Goal: Task Accomplishment & Management: Manage account settings

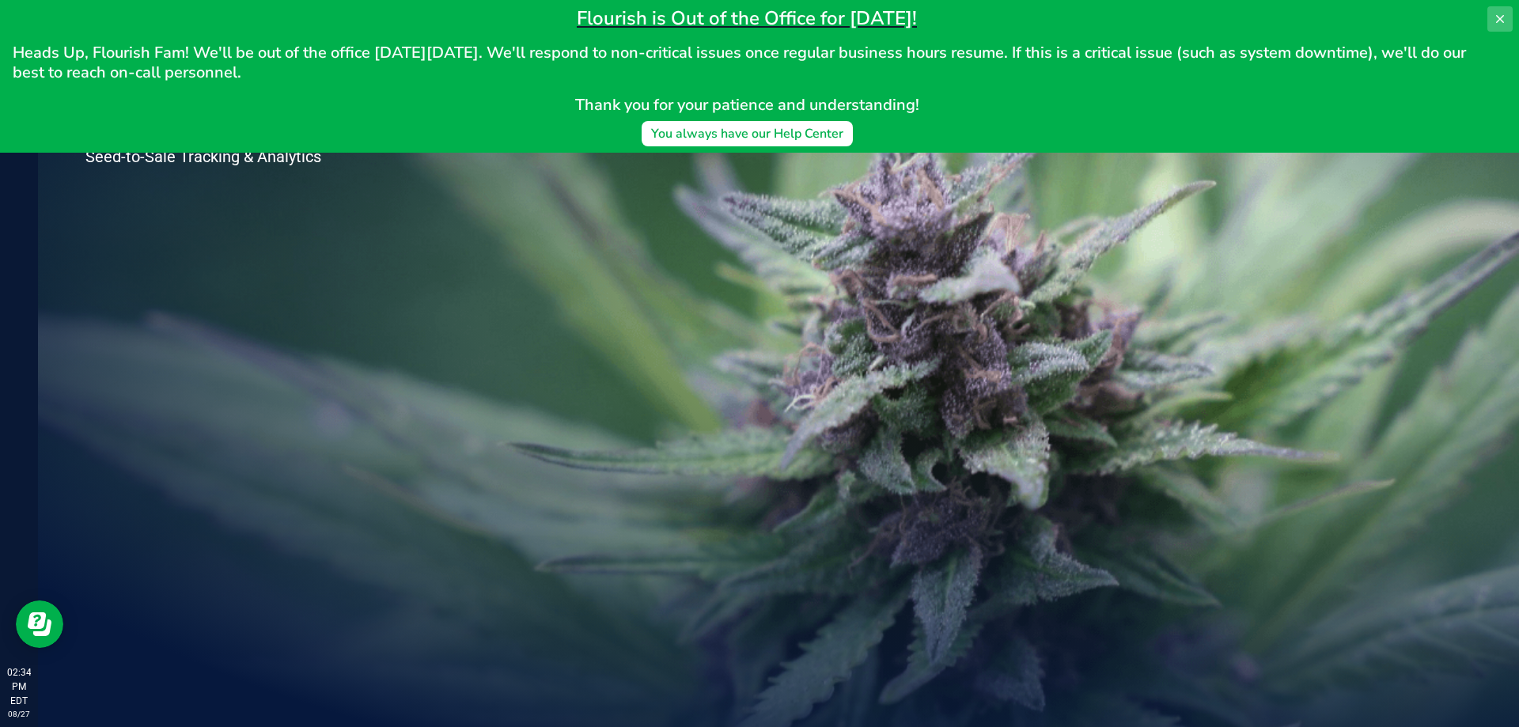
click at [1498, 19] on icon at bounding box center [1500, 19] width 13 height 13
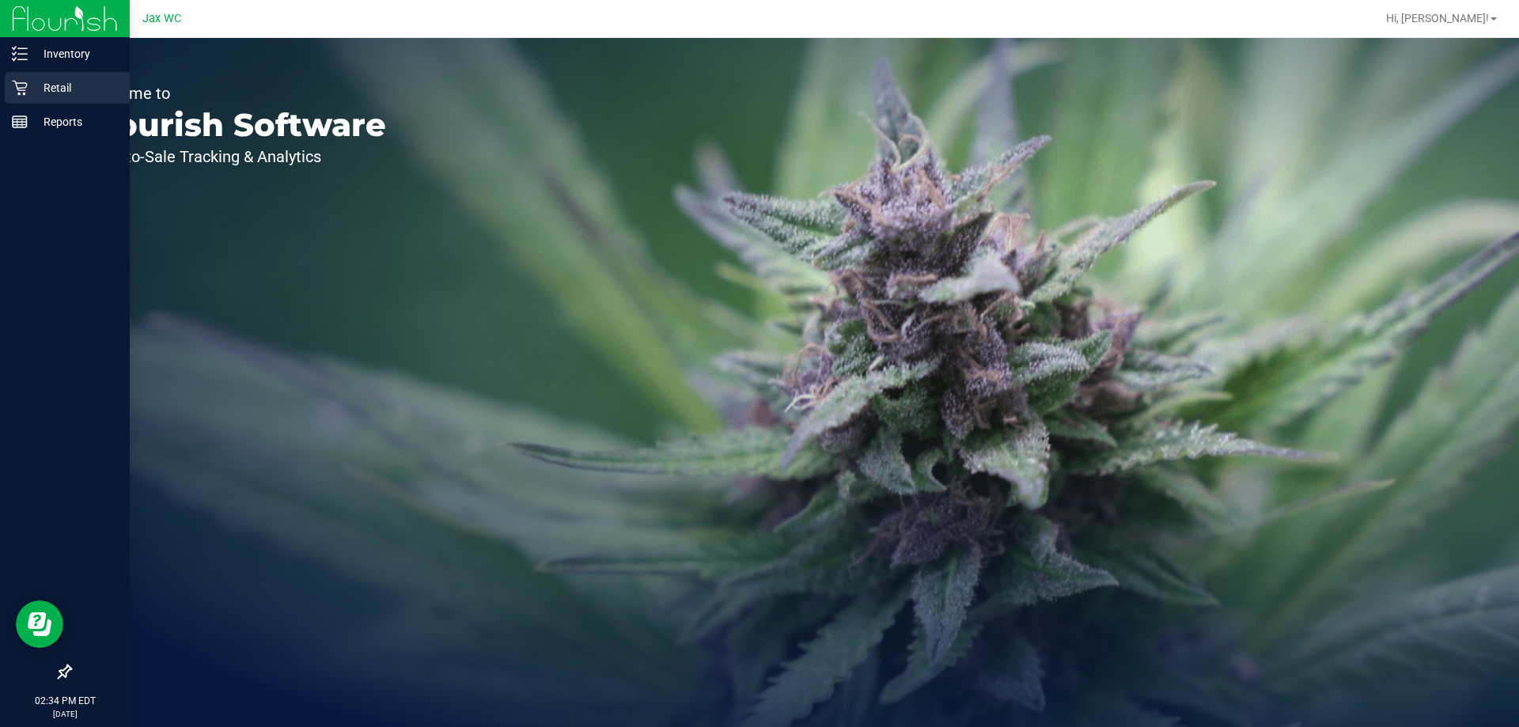
click at [40, 95] on p "Retail" at bounding box center [75, 87] width 95 height 19
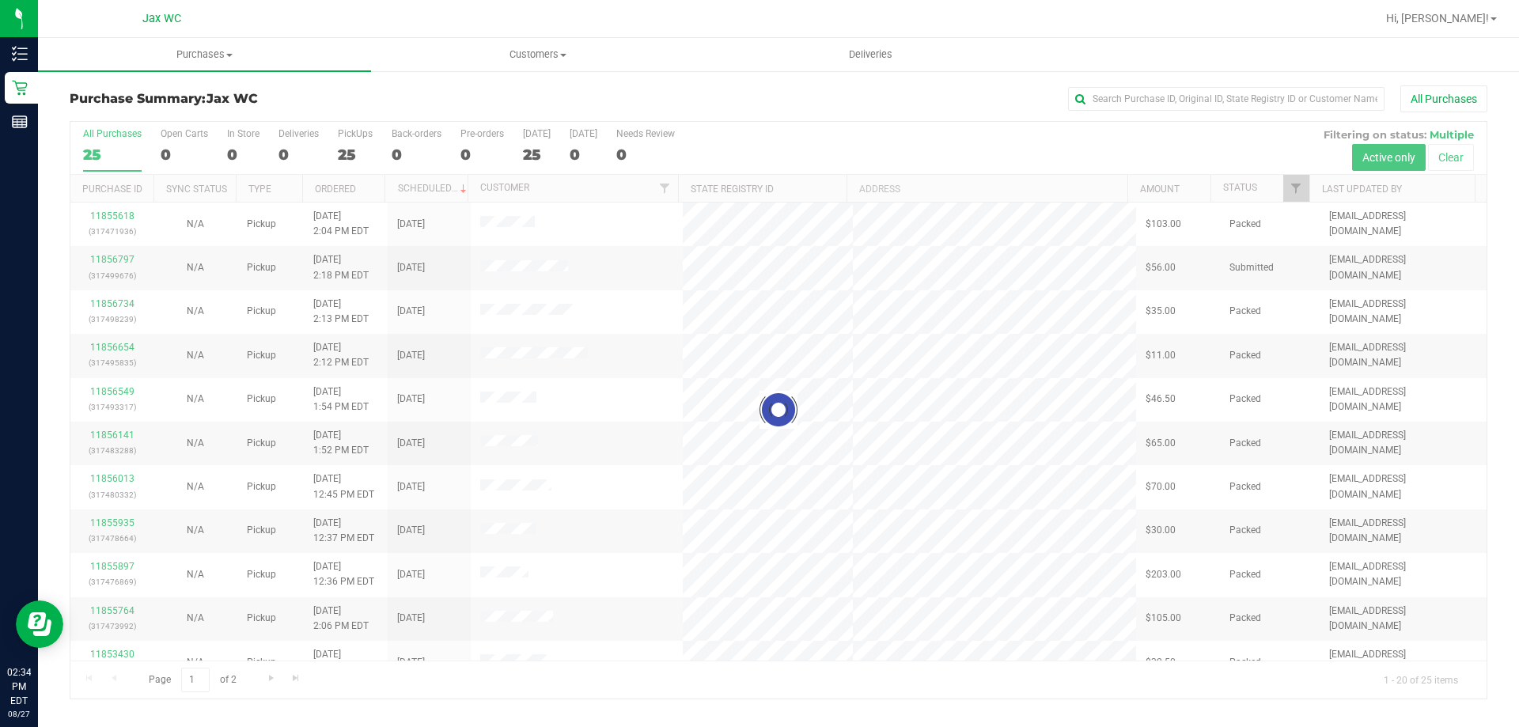
click at [118, 259] on div at bounding box center [778, 410] width 1416 height 577
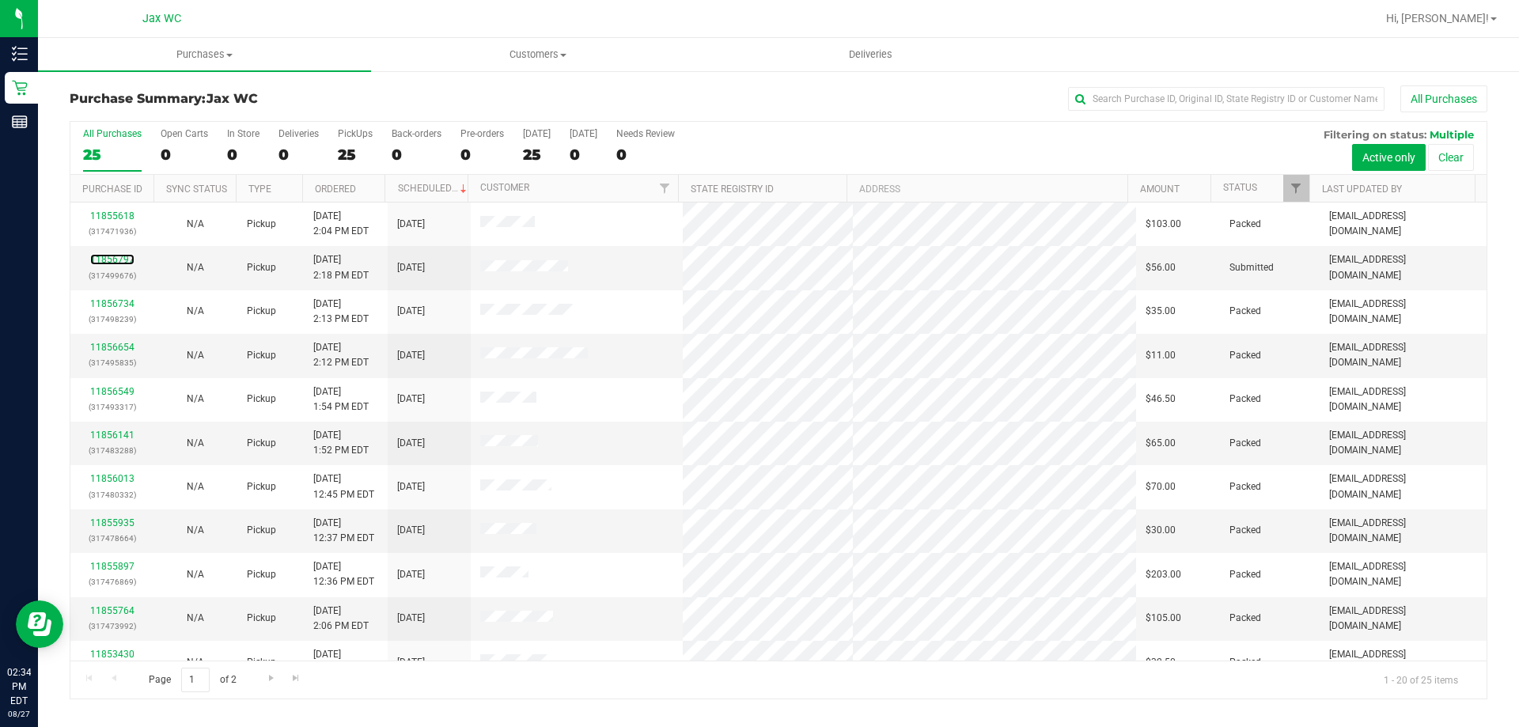
click at [118, 259] on link "11856797" at bounding box center [112, 259] width 44 height 11
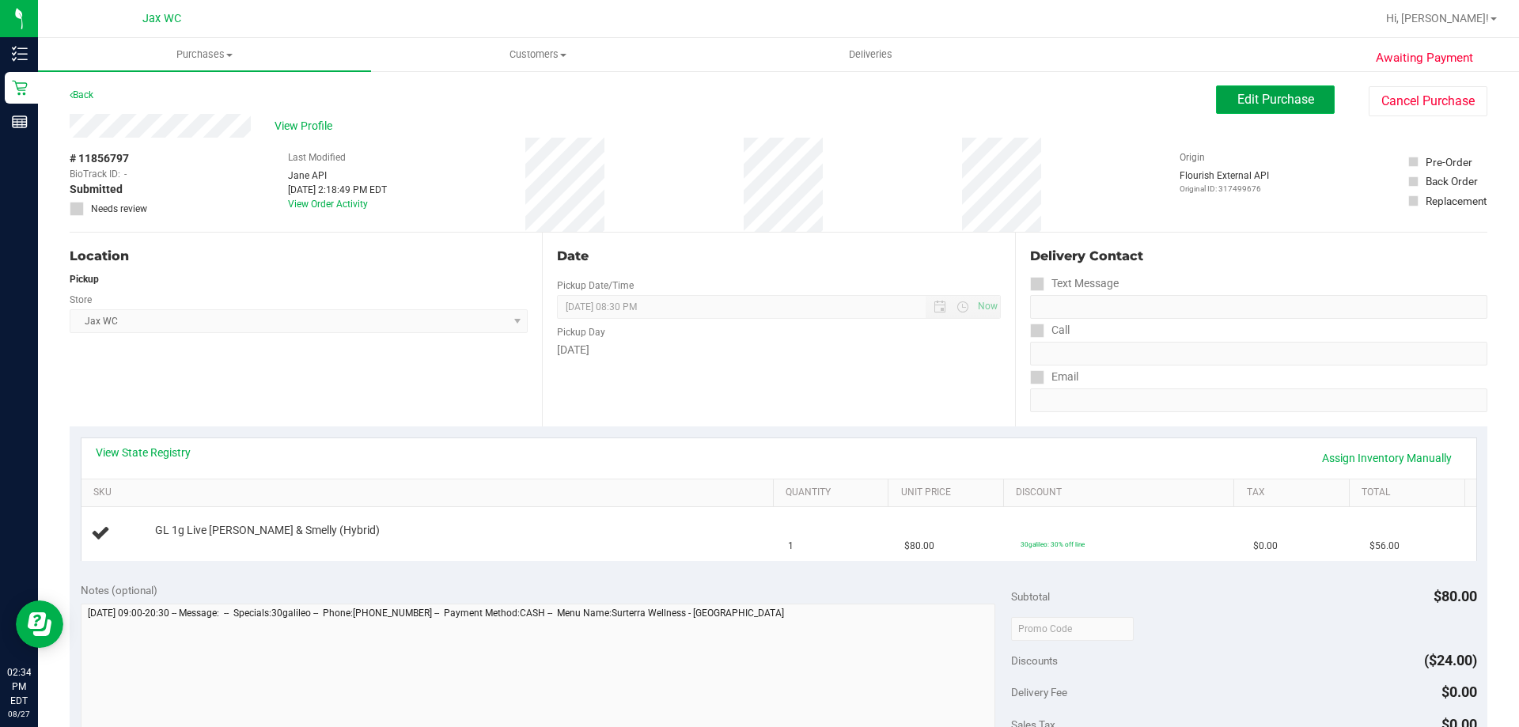
click at [1277, 103] on span "Edit Purchase" at bounding box center [1275, 99] width 77 height 15
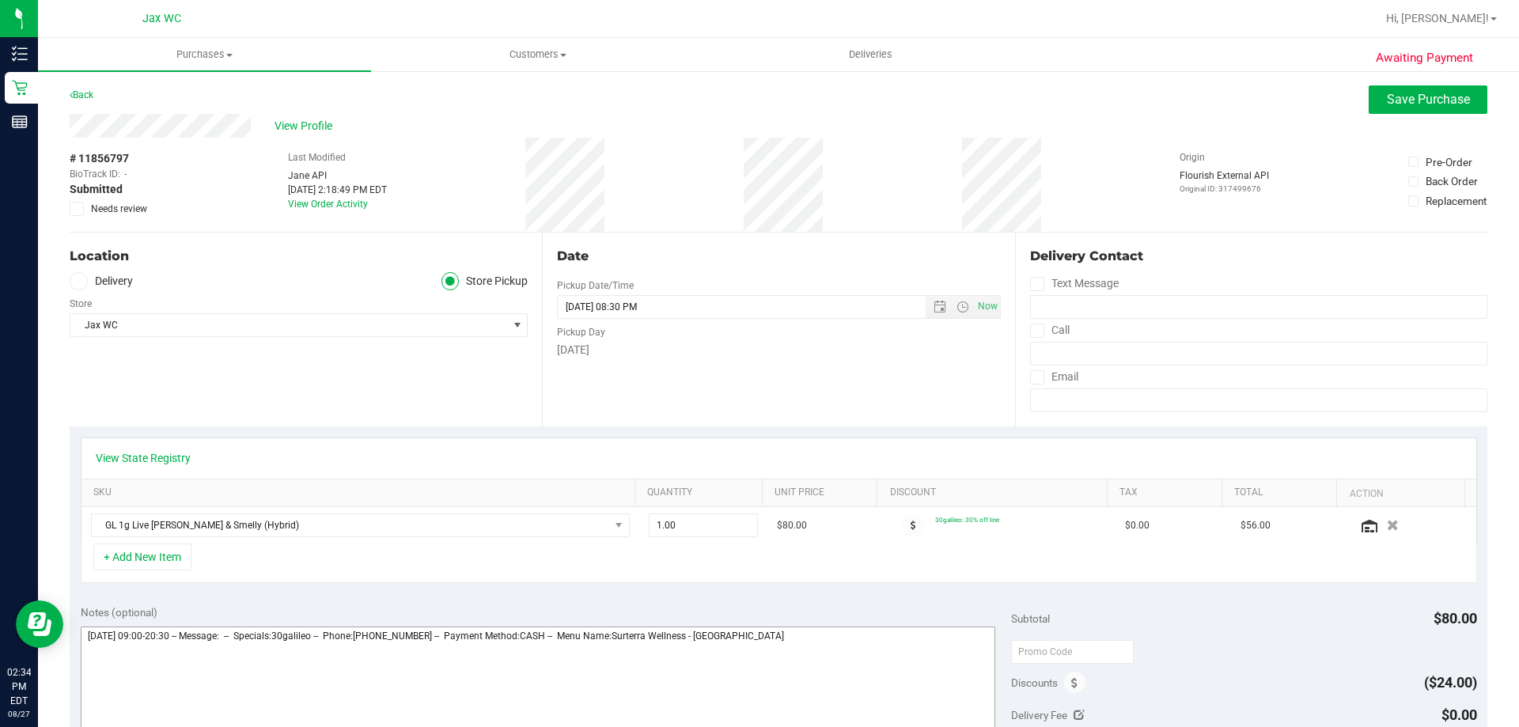
scroll to position [237, 0]
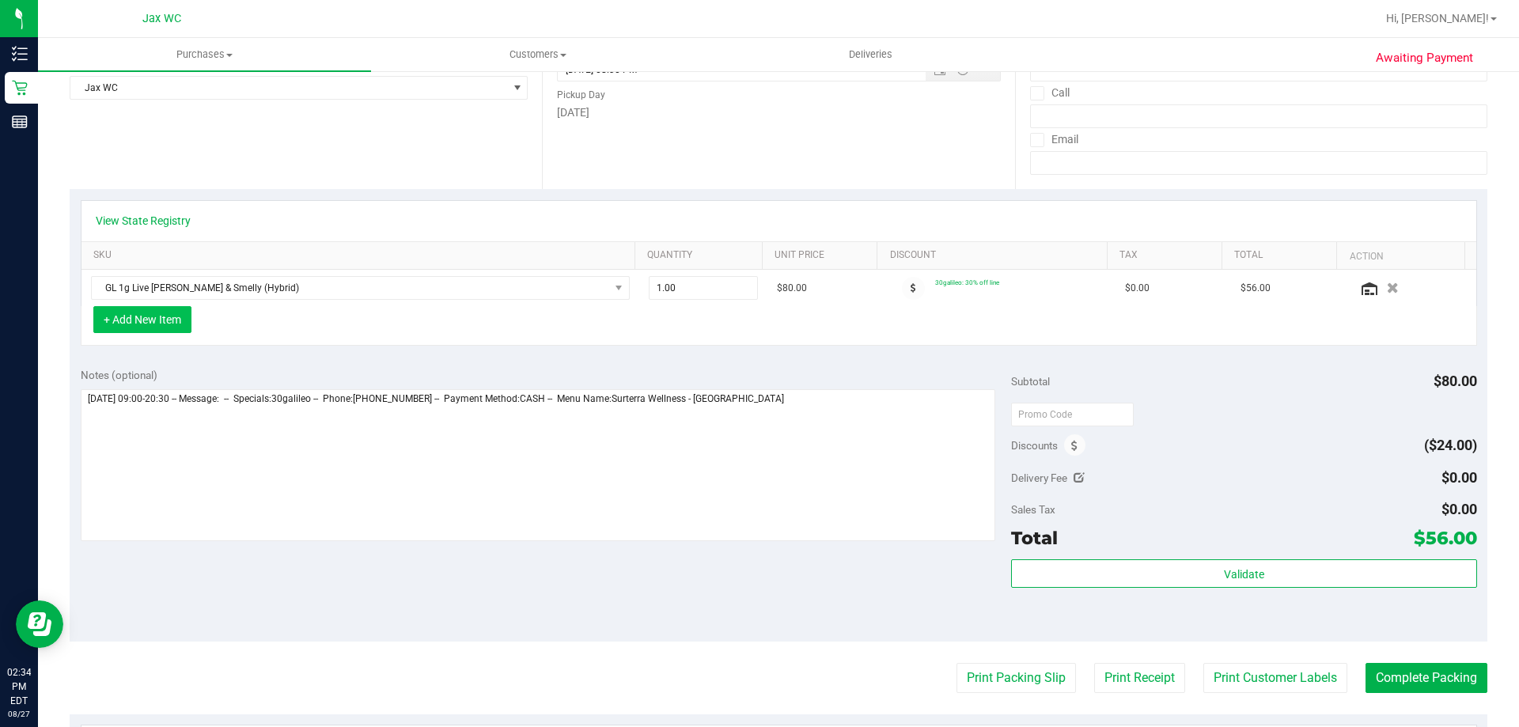
click at [128, 331] on button "+ Add New Item" at bounding box center [142, 319] width 98 height 27
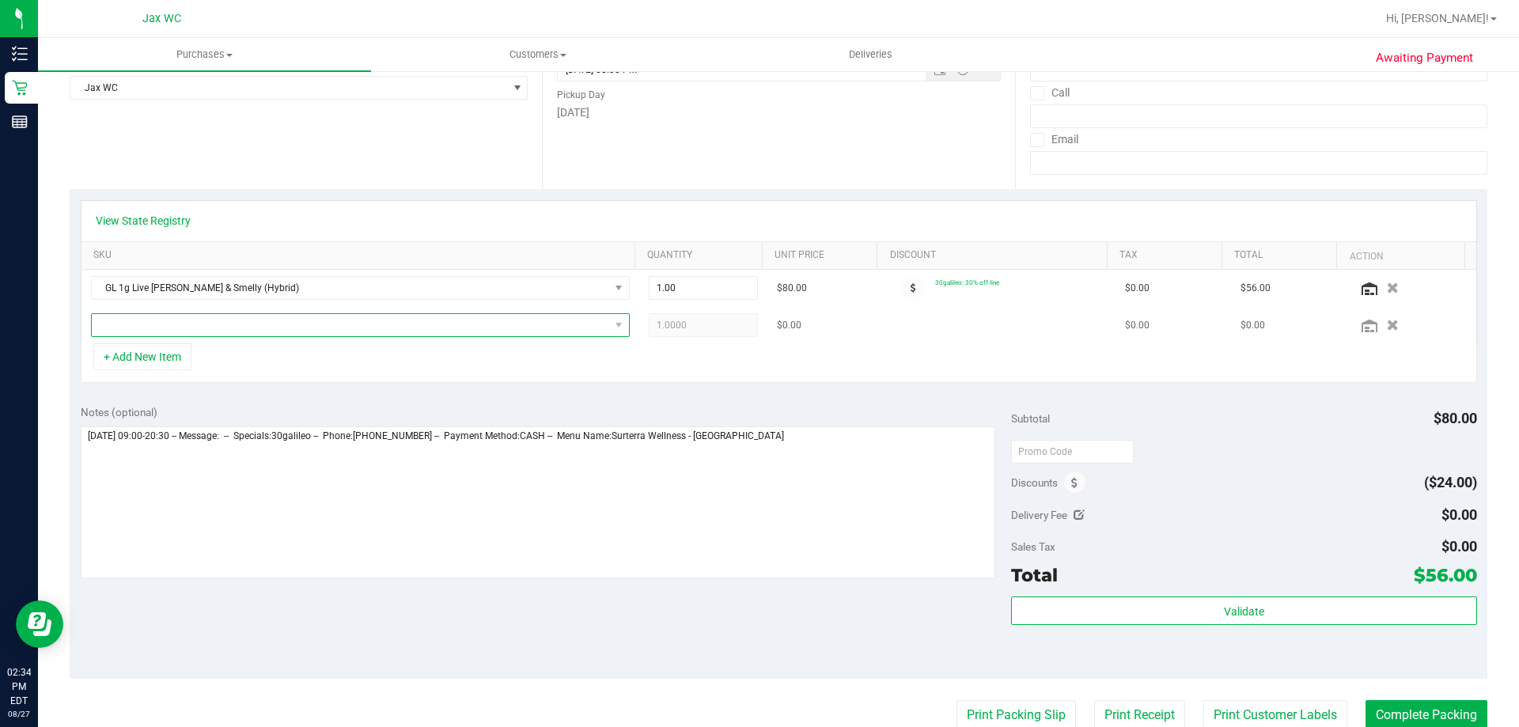
click at [184, 324] on span "NO DATA FOUND" at bounding box center [350, 325] width 517 height 22
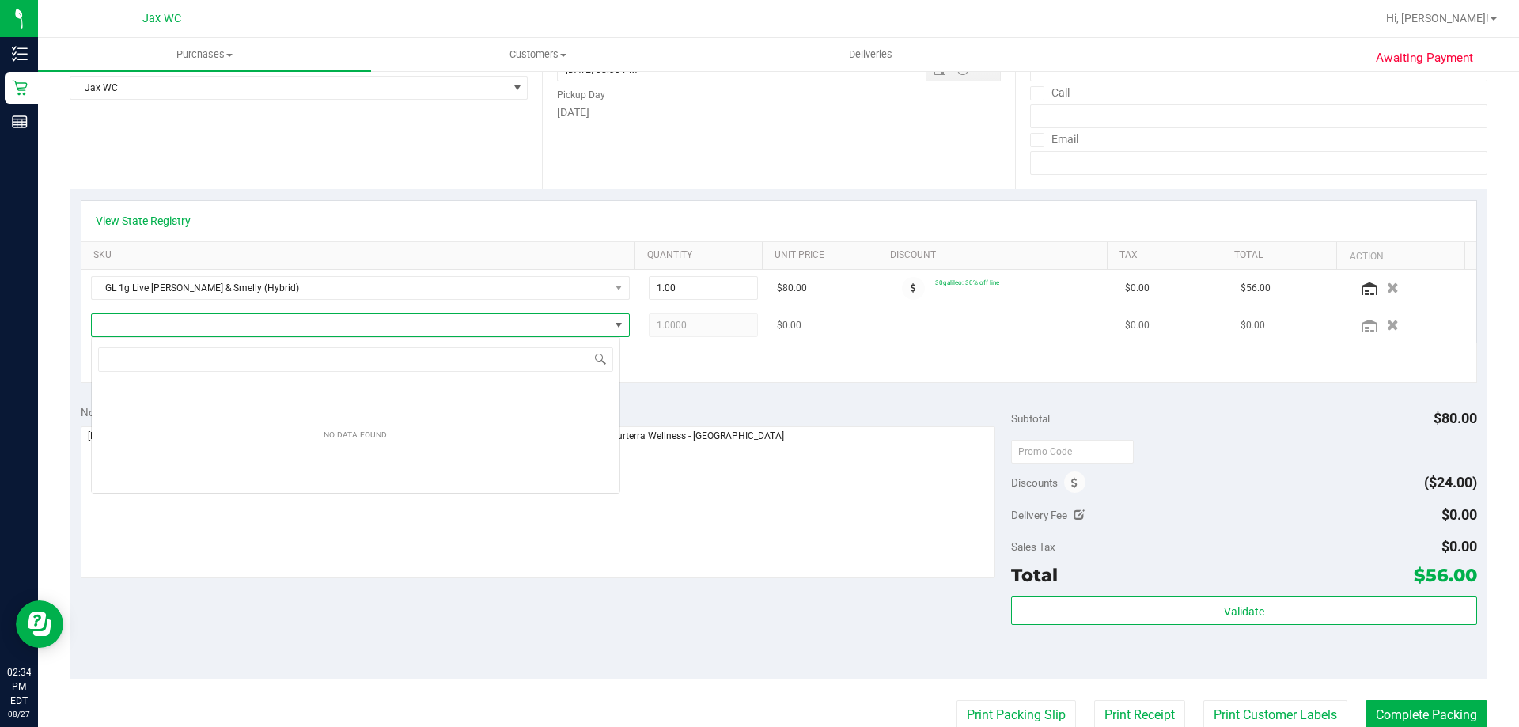
scroll to position [24, 529]
click at [187, 323] on span "NO DATA FOUND" at bounding box center [350, 325] width 517 height 22
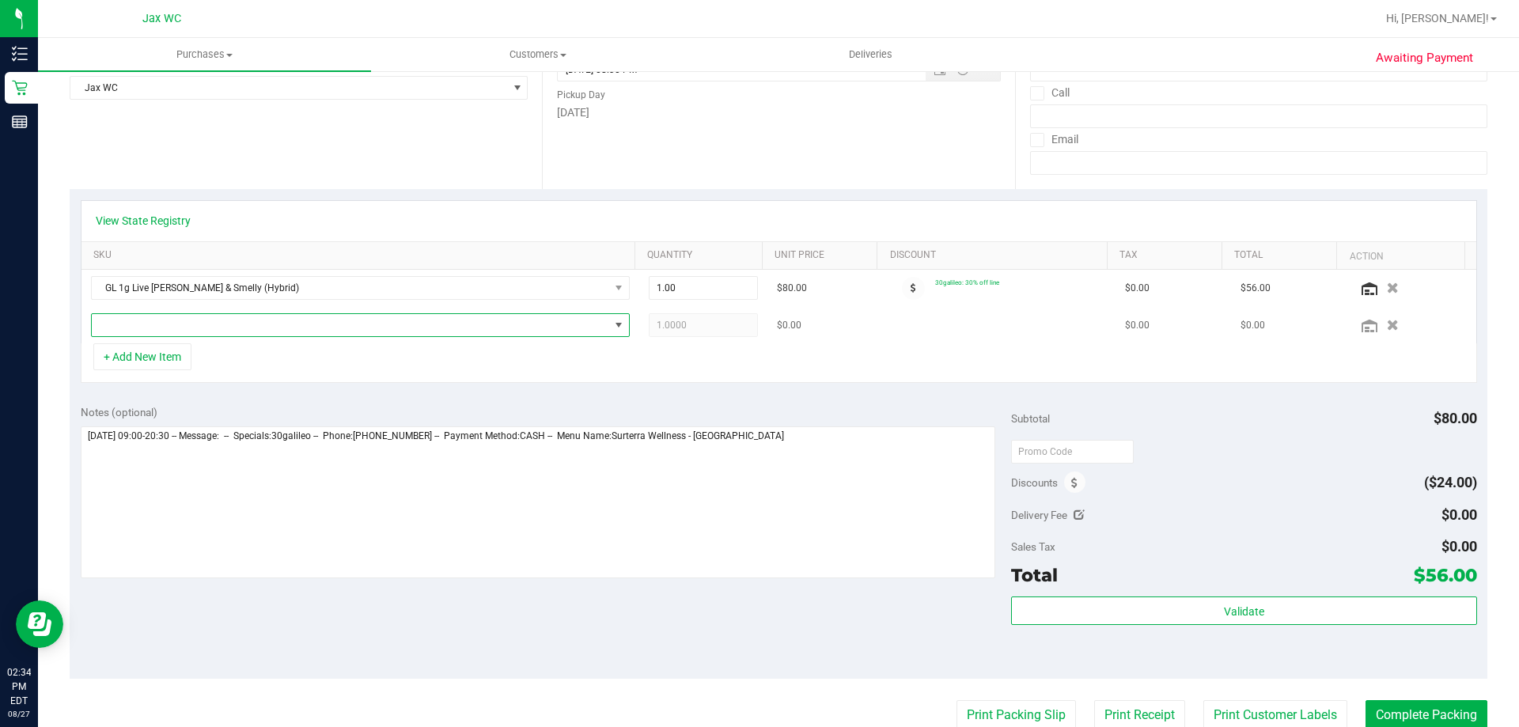
click at [188, 323] on span at bounding box center [350, 325] width 517 height 22
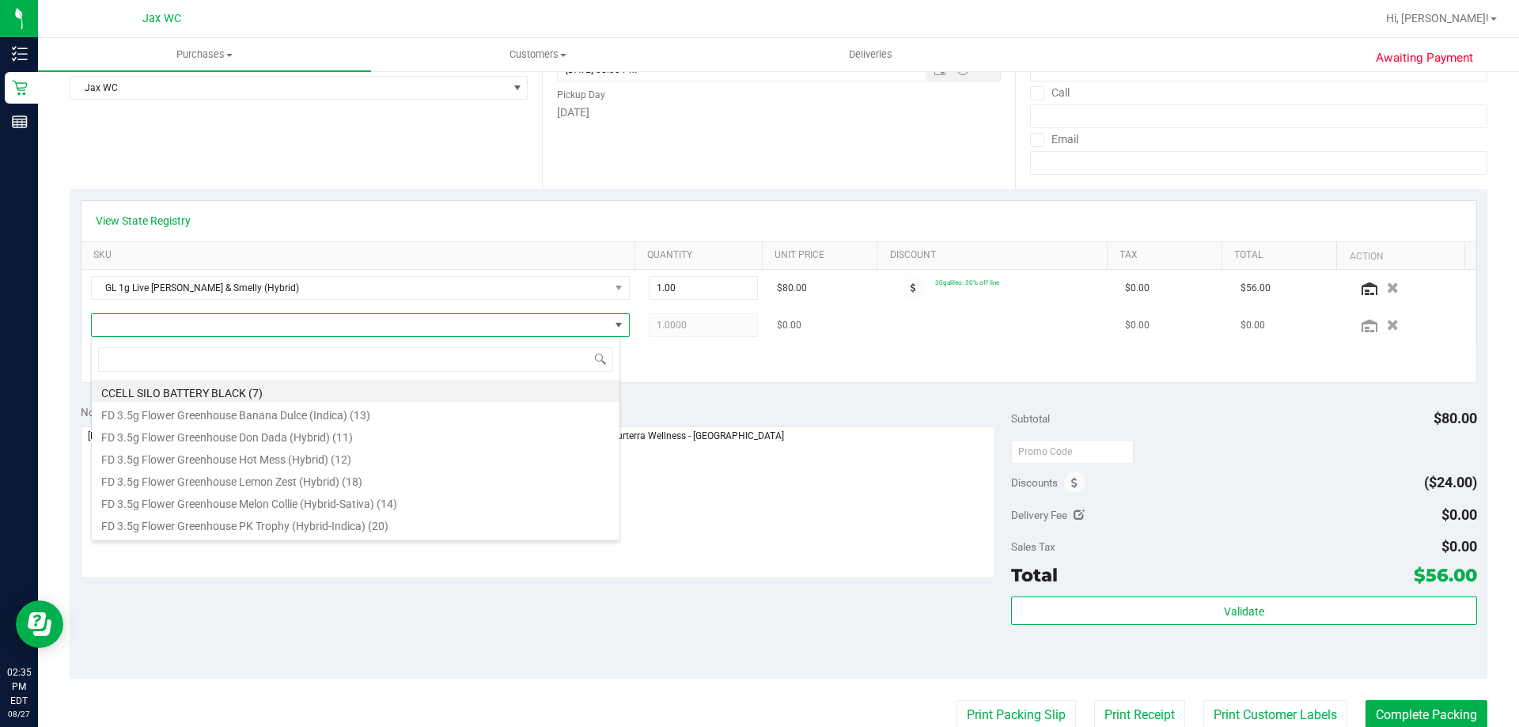
type input "m"
type input "anim"
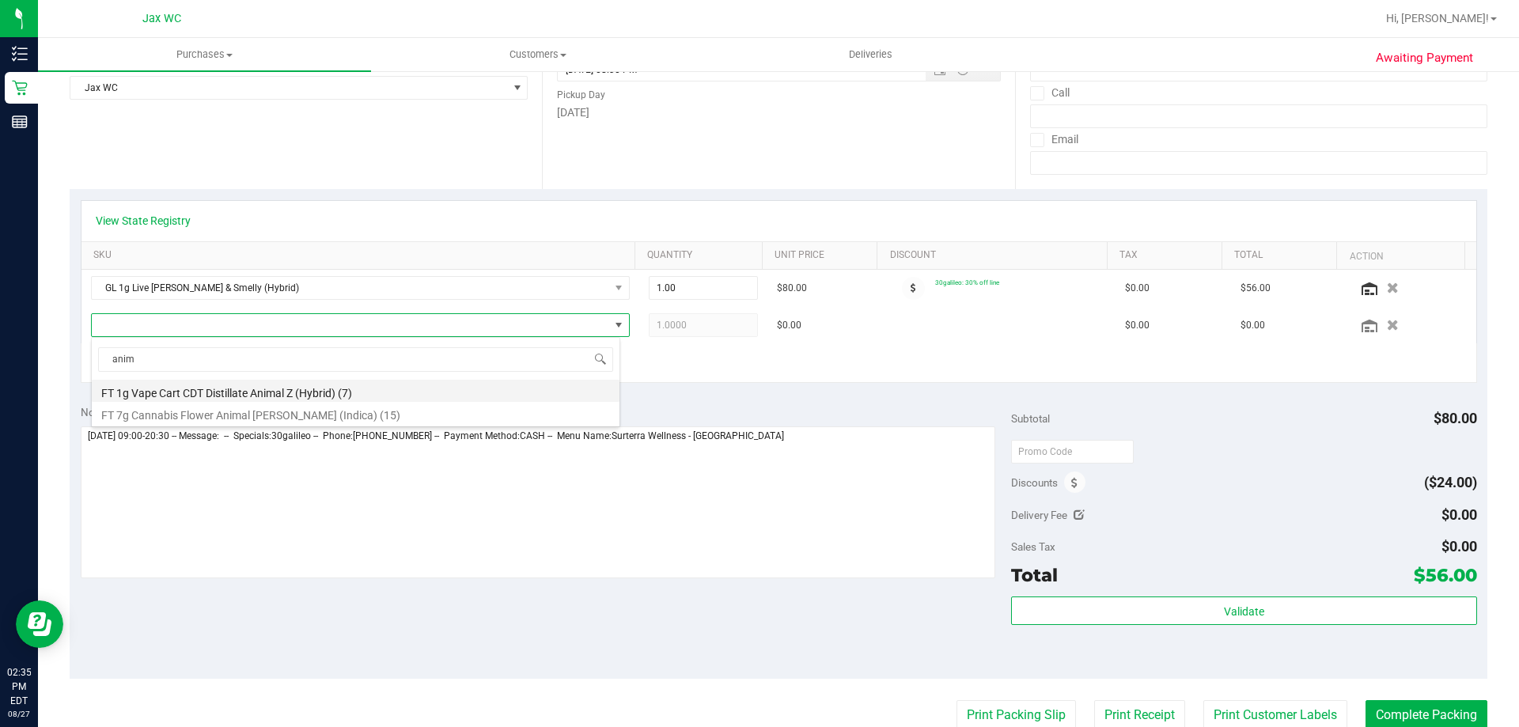
click at [186, 396] on li "FT 1g Vape Cart CDT Distillate Animal Z (Hybrid) (7)" at bounding box center [356, 391] width 528 height 22
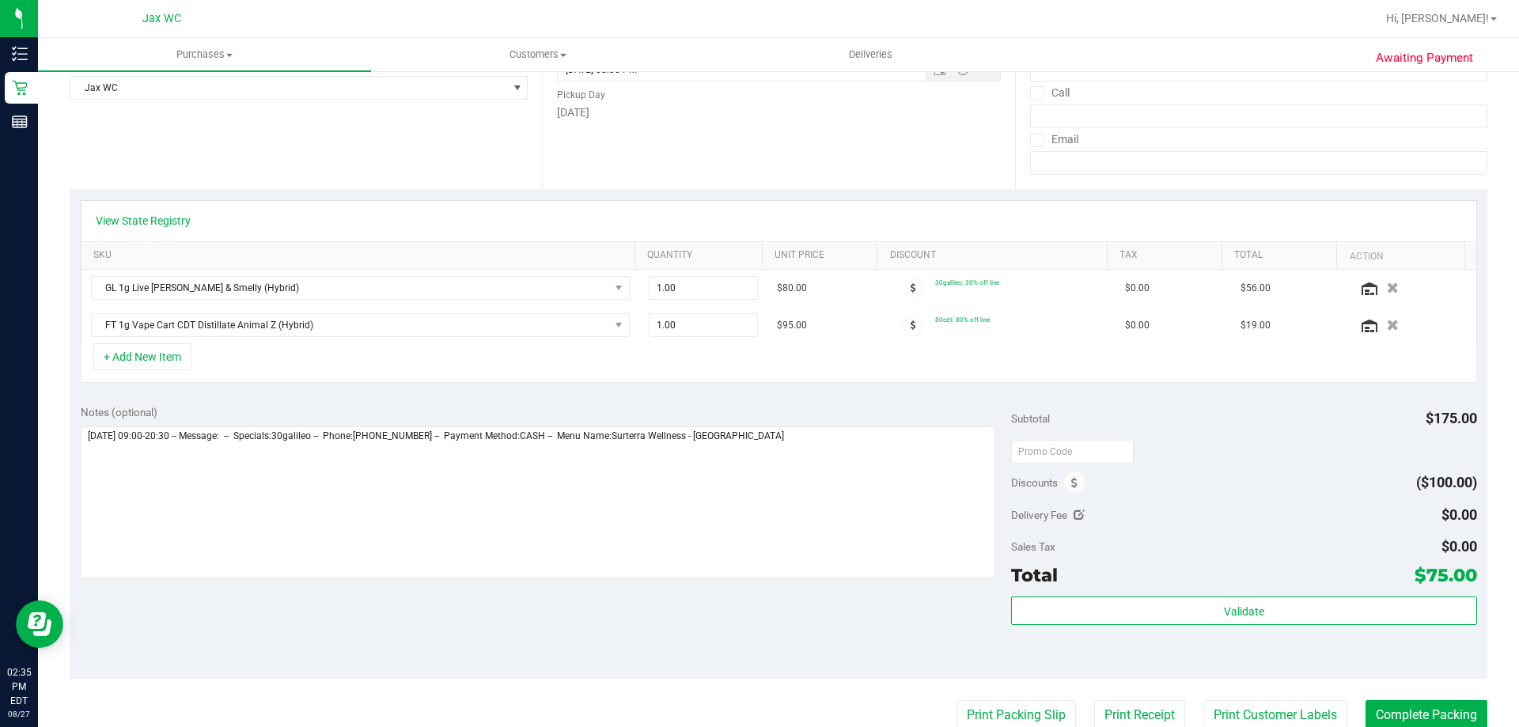
click at [873, 350] on div "+ Add New Item" at bounding box center [779, 363] width 1396 height 40
click at [1401, 706] on button "Complete Packing" at bounding box center [1426, 715] width 122 height 30
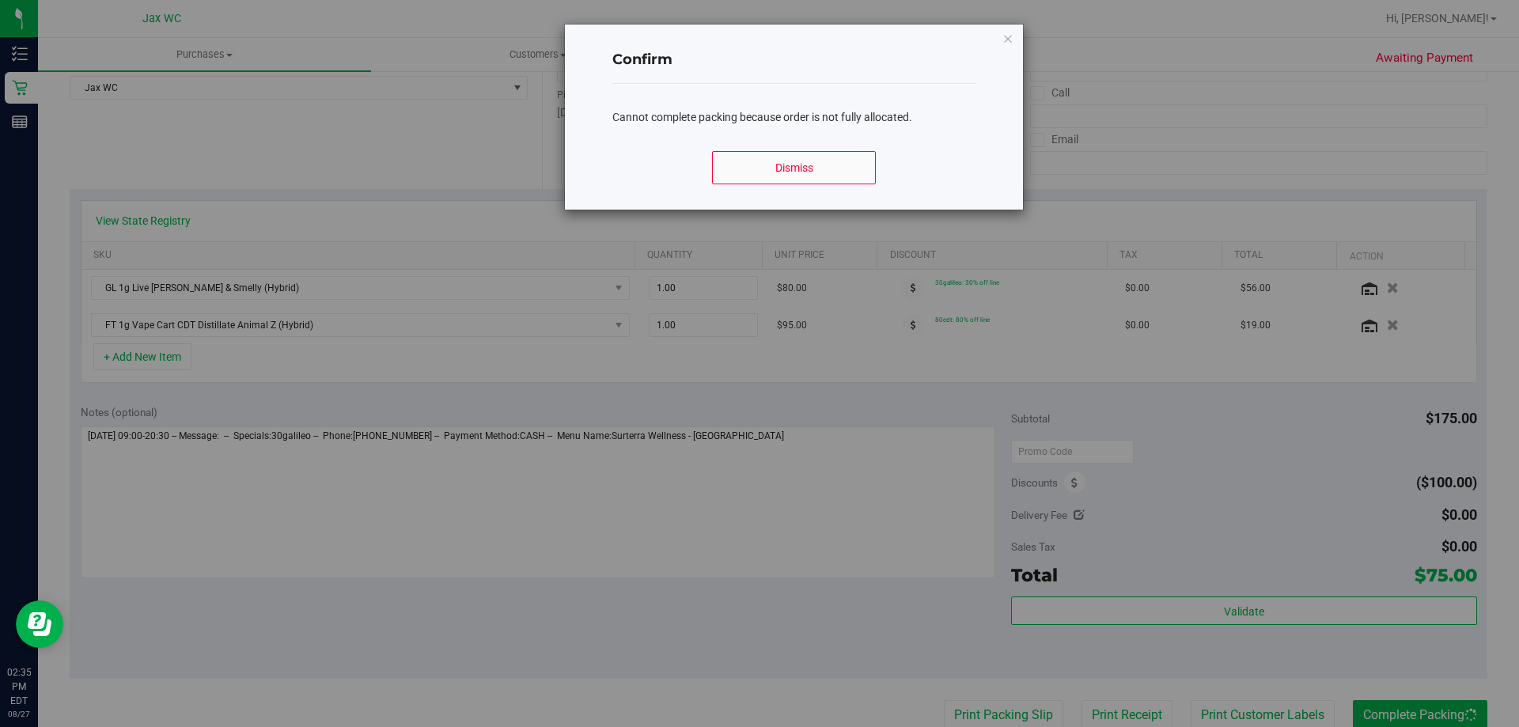
click at [757, 184] on div "Dismiss" at bounding box center [793, 173] width 363 height 71
click at [796, 175] on button "Dismiss" at bounding box center [793, 167] width 163 height 33
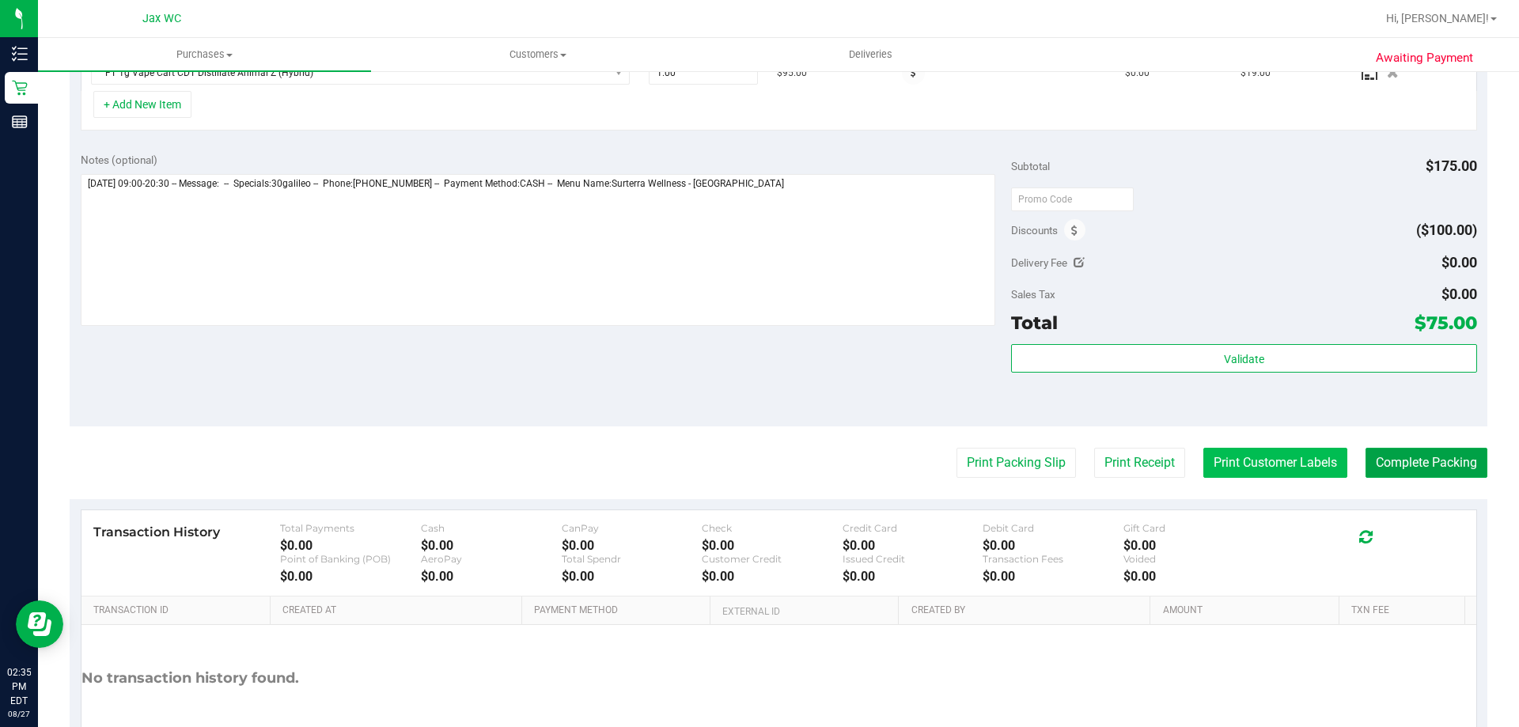
scroll to position [589, 0]
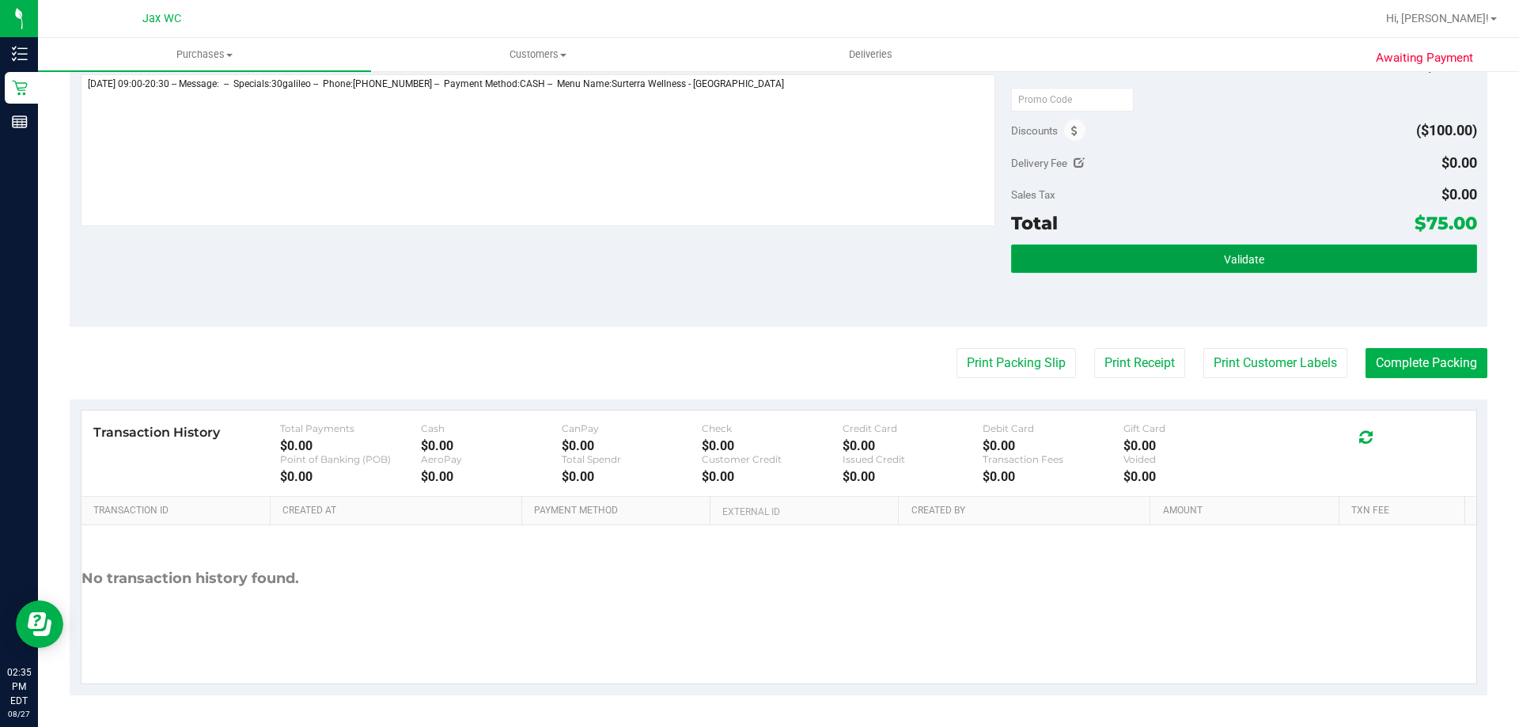
click at [1175, 273] on button "Validate" at bounding box center [1243, 258] width 465 height 28
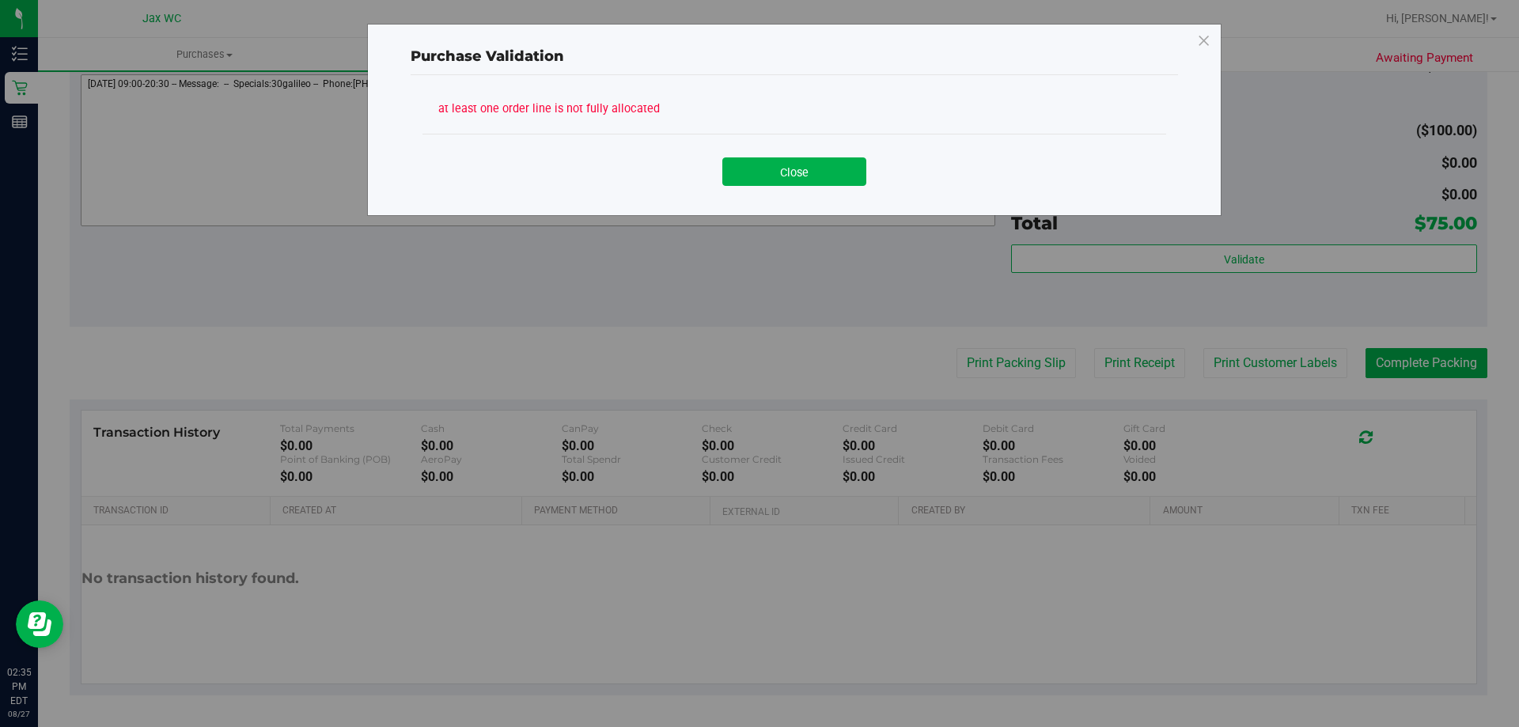
click at [798, 175] on button "Close" at bounding box center [794, 171] width 144 height 28
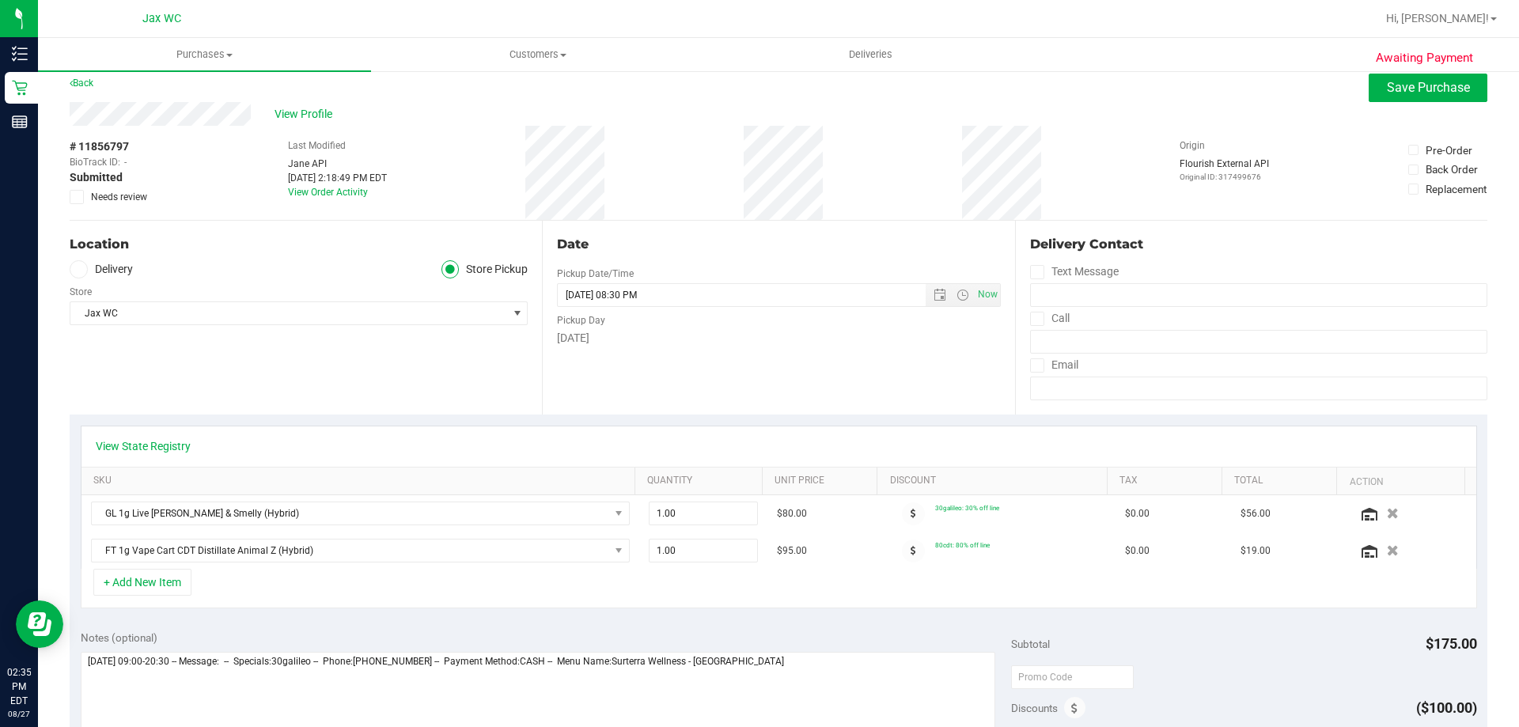
scroll to position [0, 0]
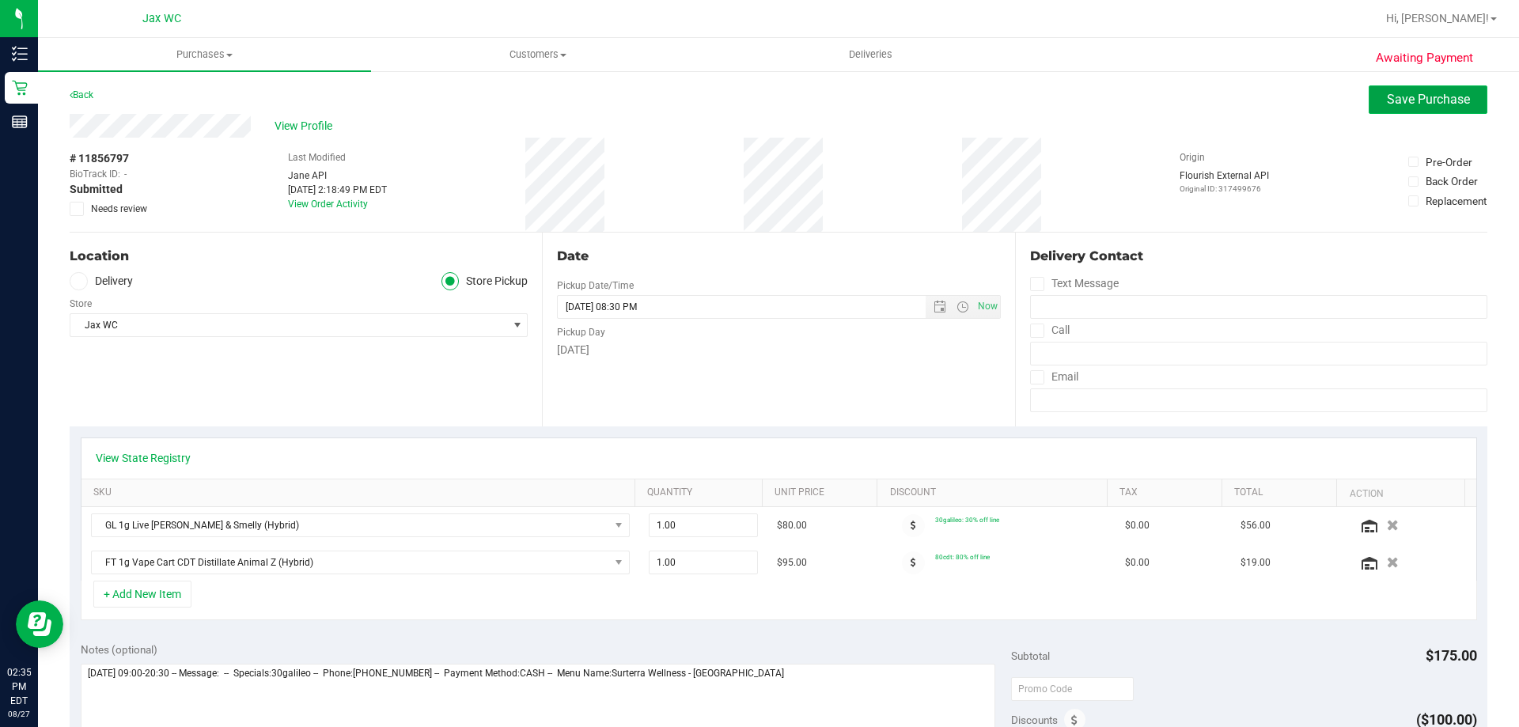
click at [1424, 97] on span "Save Purchase" at bounding box center [1428, 99] width 83 height 15
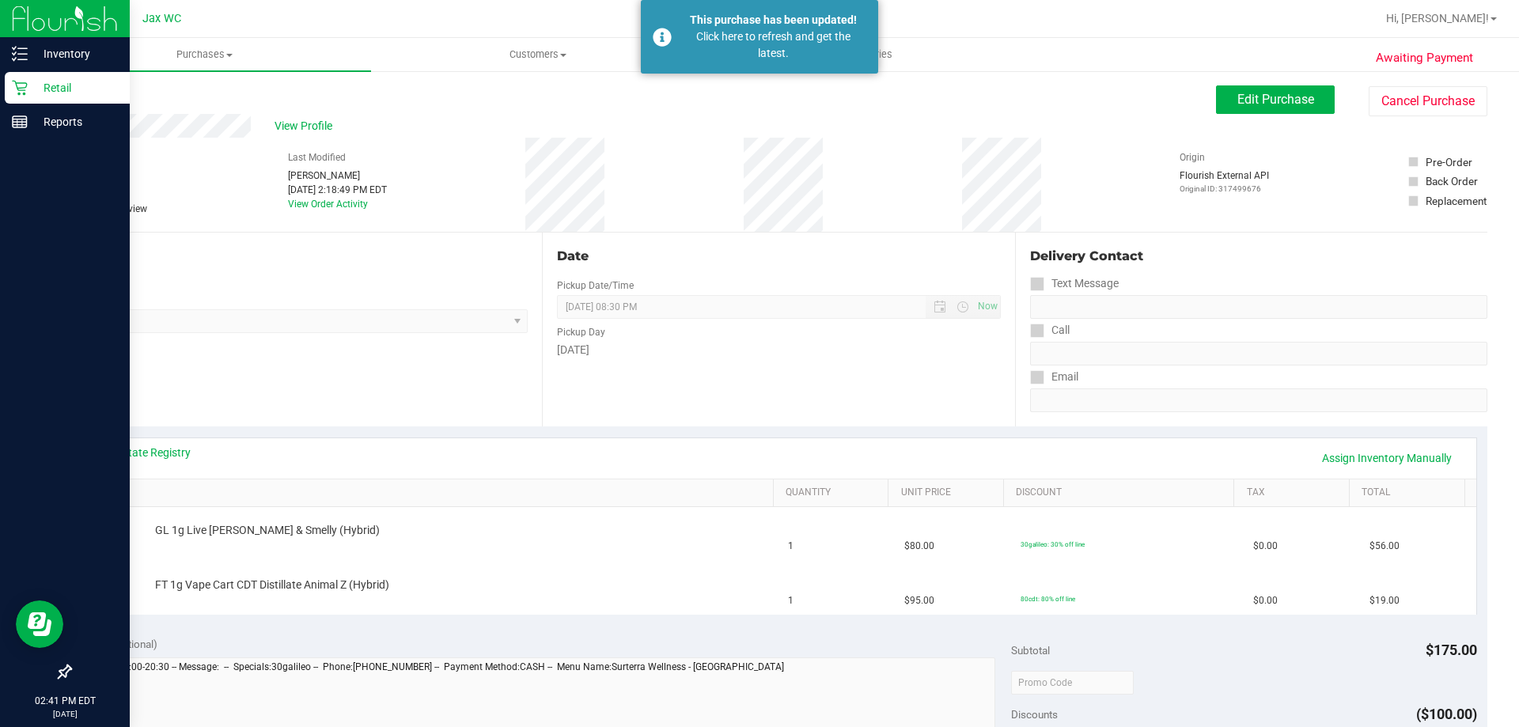
click at [32, 90] on p "Retail" at bounding box center [75, 87] width 95 height 19
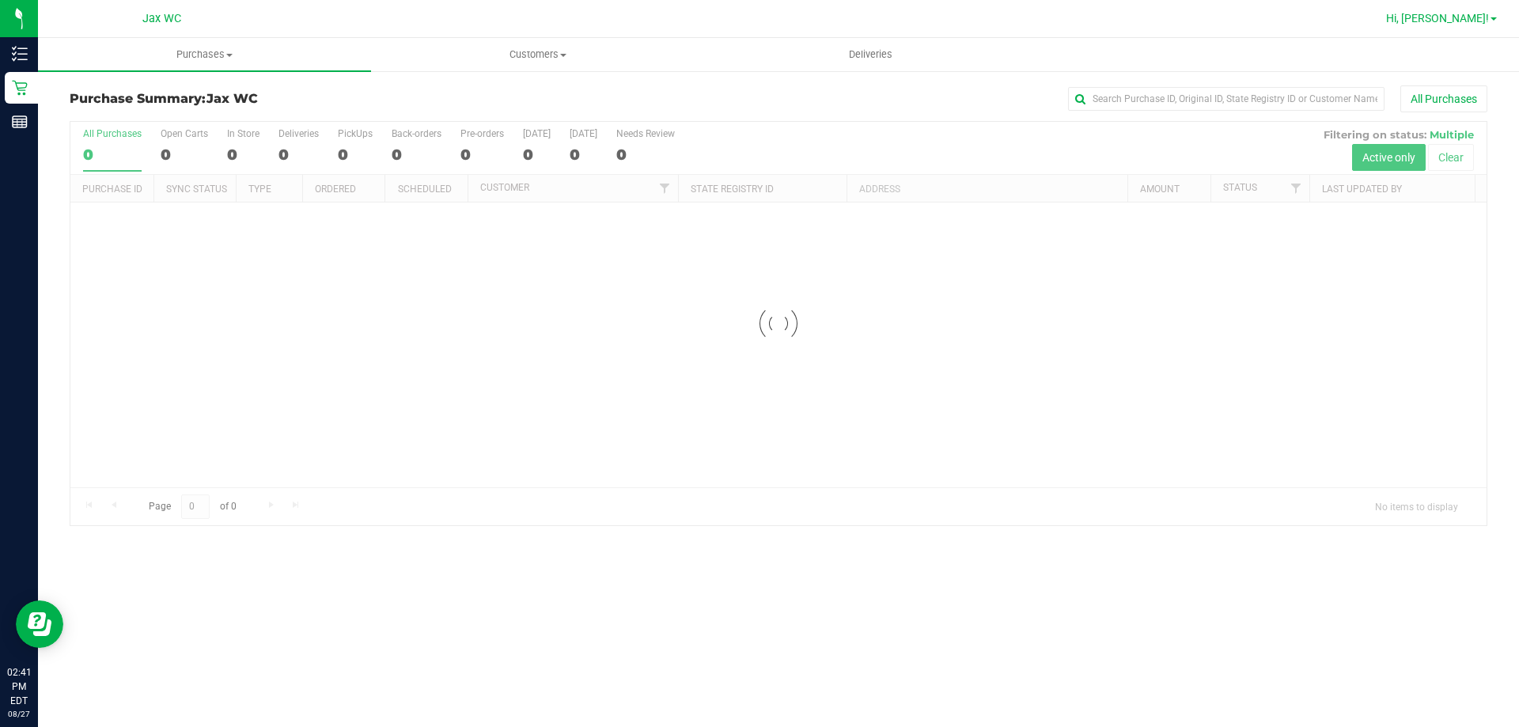
click at [1460, 21] on span "Hi, [PERSON_NAME]!" at bounding box center [1437, 18] width 103 height 13
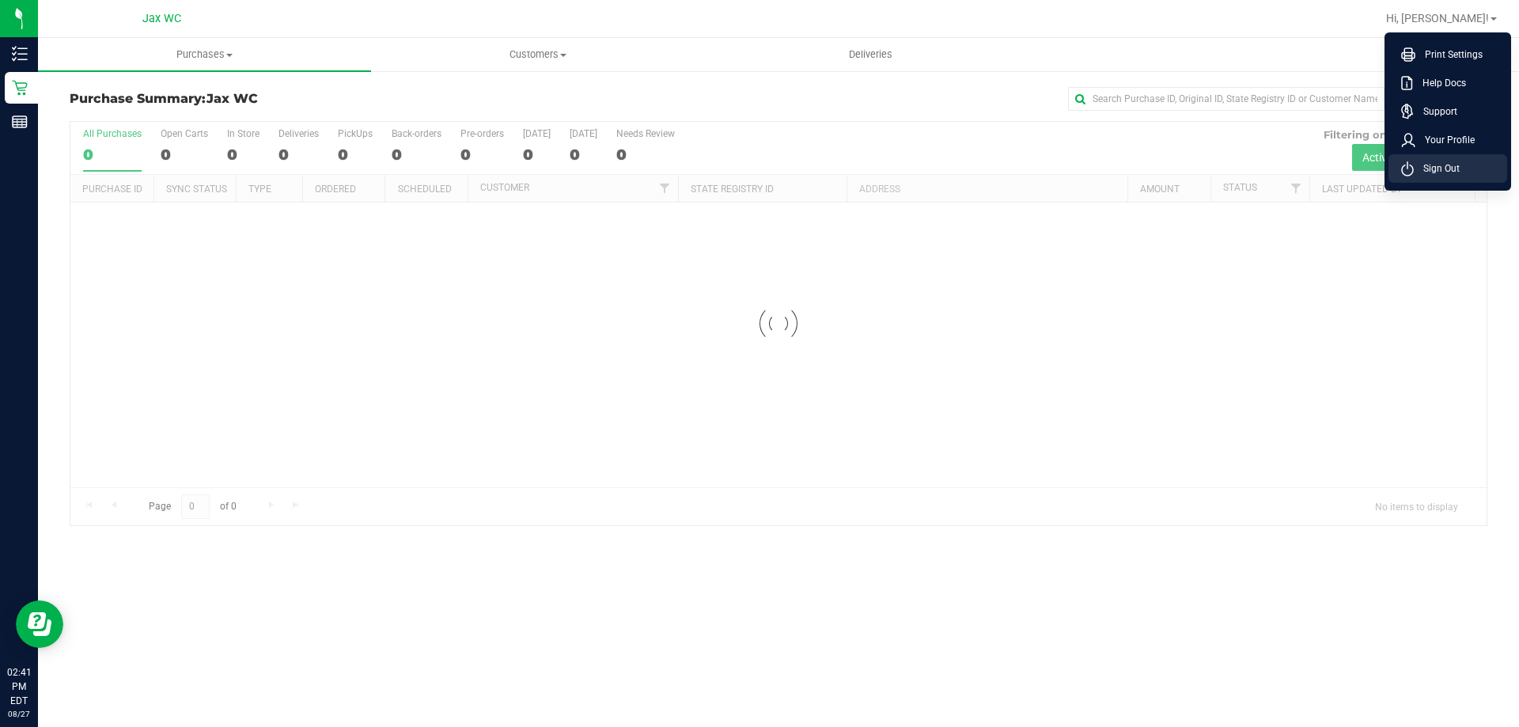
click at [1452, 170] on span "Sign Out" at bounding box center [1437, 169] width 46 height 16
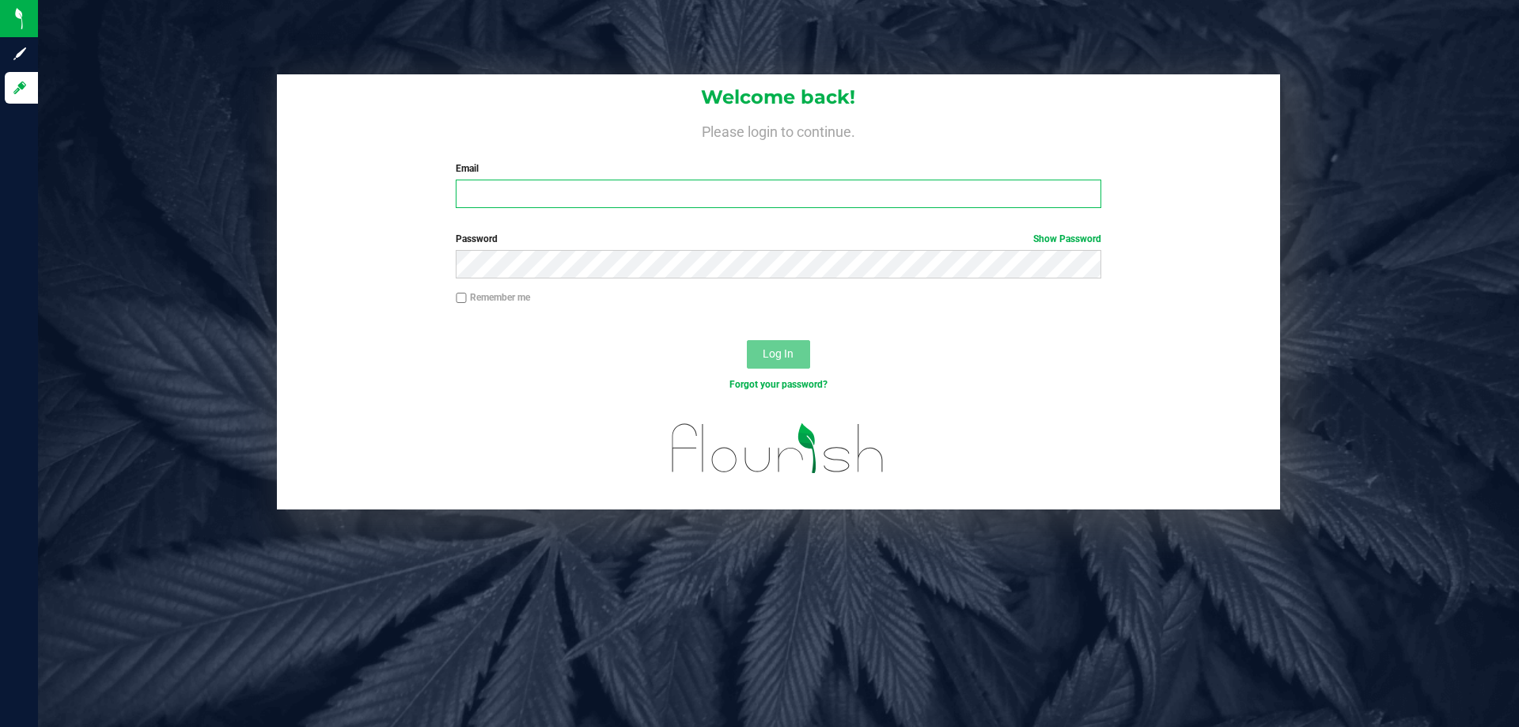
click at [941, 191] on input "Email" at bounding box center [778, 194] width 645 height 28
type input "[EMAIL_ADDRESS][PERSON_NAME][DOMAIN_NAME]"
click at [747, 340] on button "Log In" at bounding box center [778, 354] width 63 height 28
